Goal: Book appointment/travel/reservation

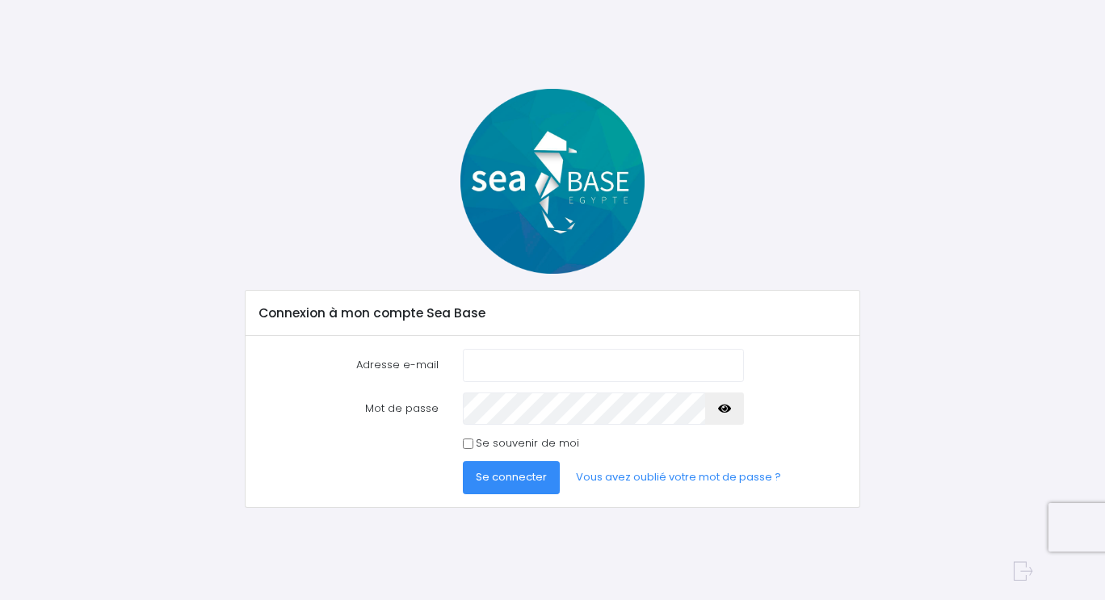
type input "samuel.duret73@gmail.com"
click at [722, 409] on icon "button" at bounding box center [724, 409] width 13 height 0
click at [467, 441] on input "Se souvenir de moi" at bounding box center [468, 444] width 11 height 11
checkbox input "true"
click at [519, 476] on span "Se connecter" at bounding box center [511, 476] width 71 height 15
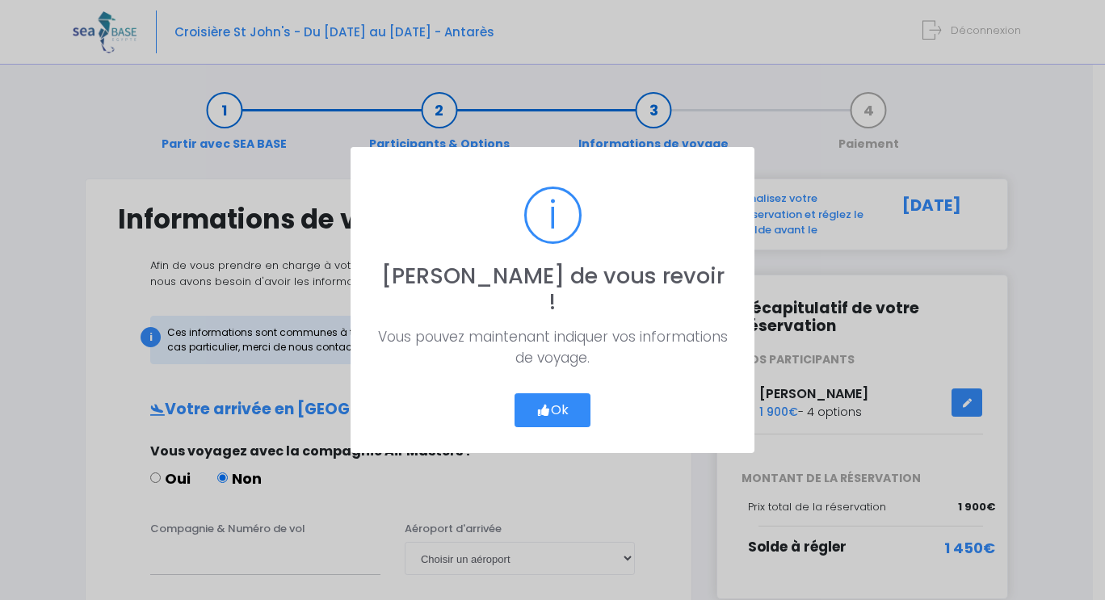
click at [561, 393] on button "Ok" at bounding box center [553, 410] width 76 height 34
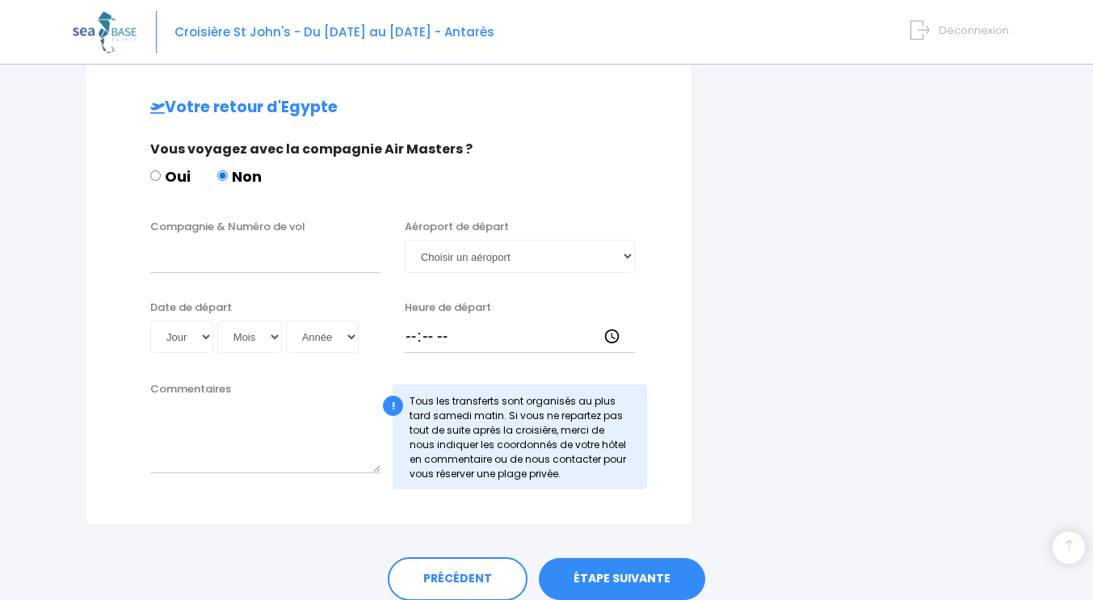
scroll to position [818, 0]
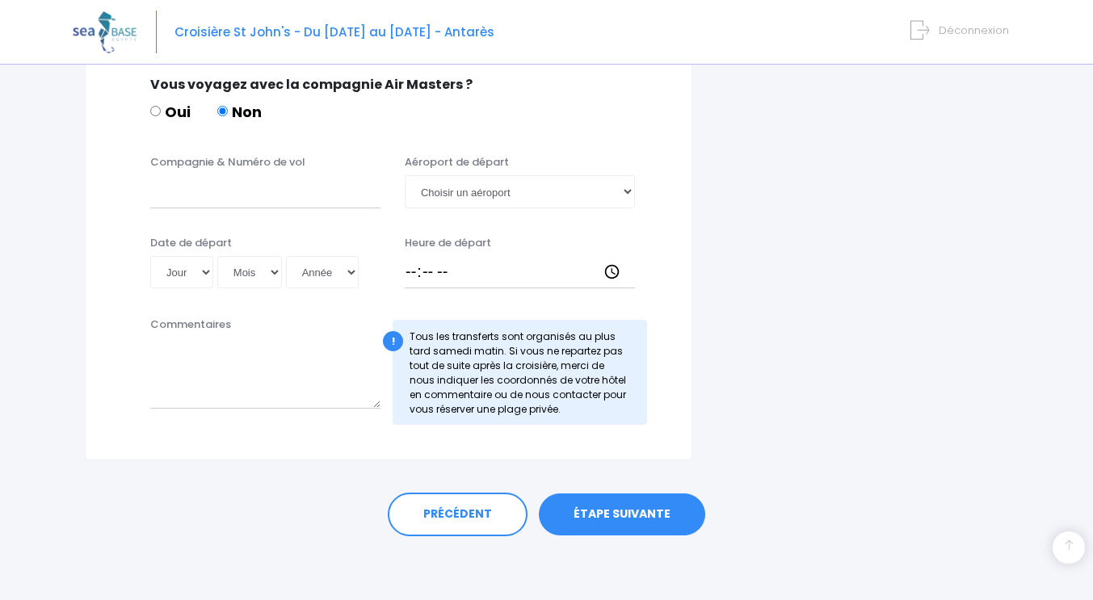
click at [641, 511] on link "ÉTAPE SUIVANTE" at bounding box center [622, 515] width 166 height 42
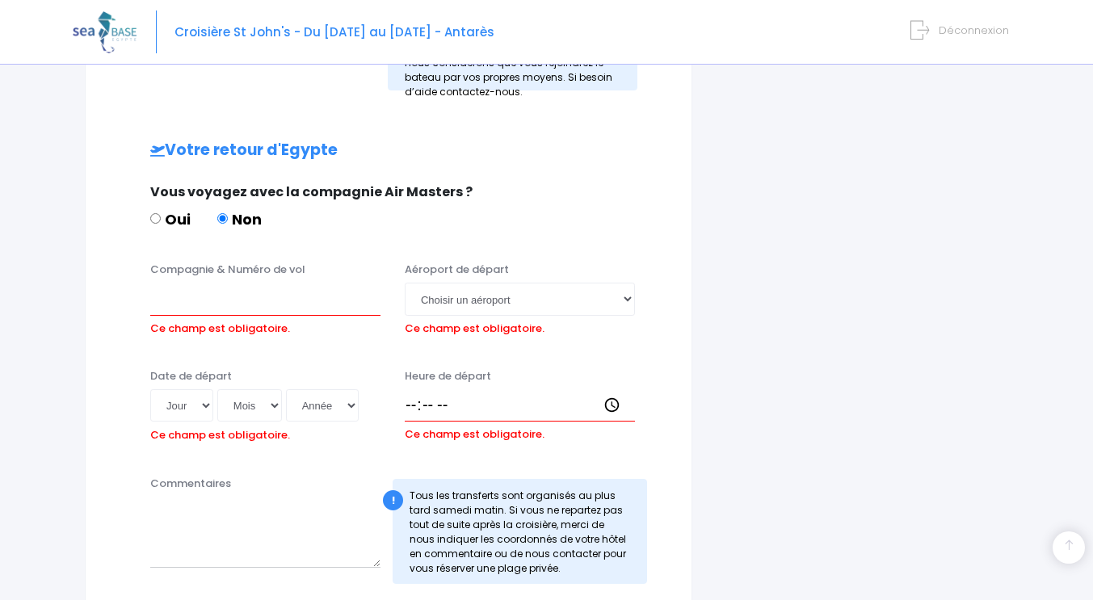
scroll to position [922, 0]
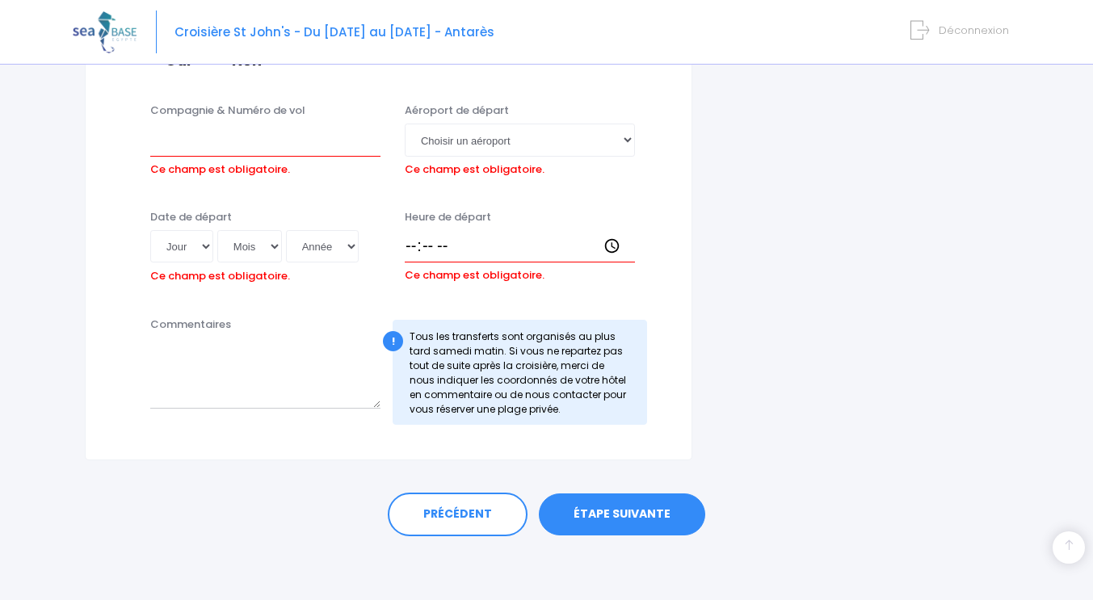
click at [619, 504] on link "ÉTAPE SUIVANTE" at bounding box center [622, 515] width 166 height 42
click at [465, 516] on link "PRÉCÉDENT" at bounding box center [458, 515] width 140 height 44
click at [463, 513] on link "PRÉCÉDENT" at bounding box center [458, 515] width 140 height 44
click at [461, 511] on link "PRÉCÉDENT" at bounding box center [458, 515] width 140 height 44
click at [460, 512] on link "PRÉCÉDENT" at bounding box center [458, 515] width 140 height 44
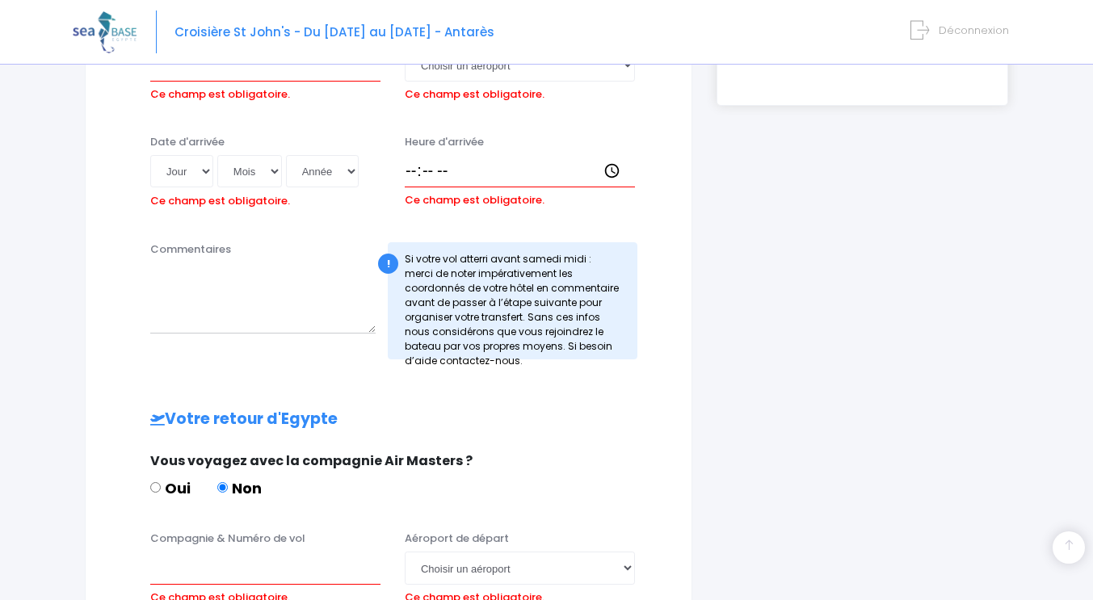
scroll to position [491, 0]
